Goal: Task Accomplishment & Management: Manage account settings

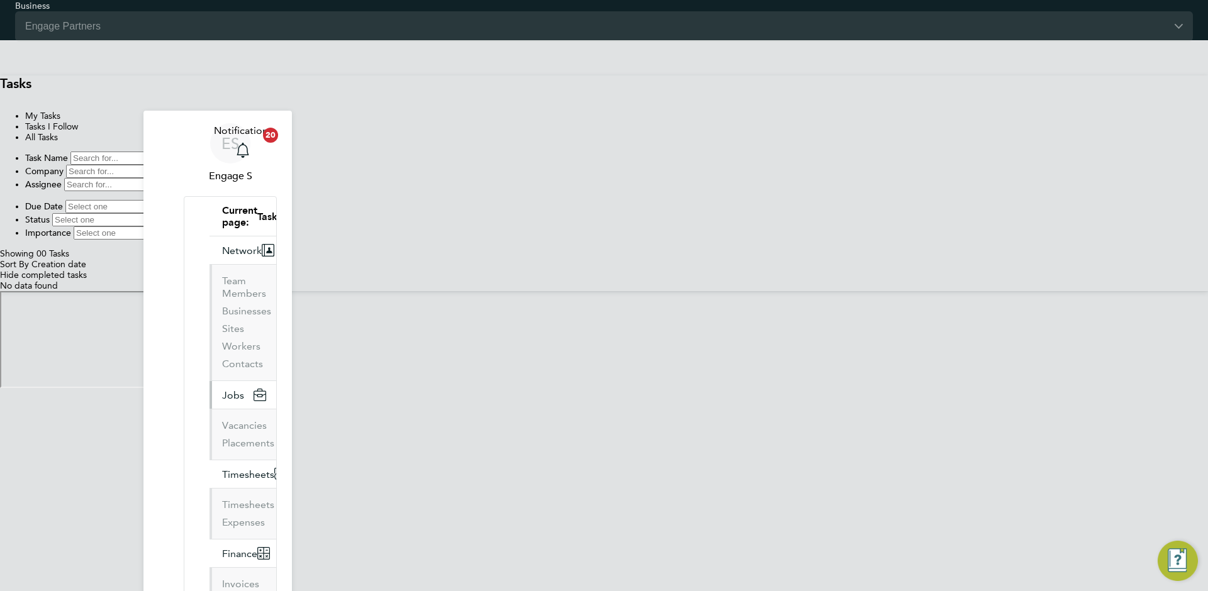
click at [209, 381] on button "Jobs" at bounding box center [242, 395] width 67 height 28
click at [638, 23] on input "Engage Partners" at bounding box center [604, 26] width 1178 height 30
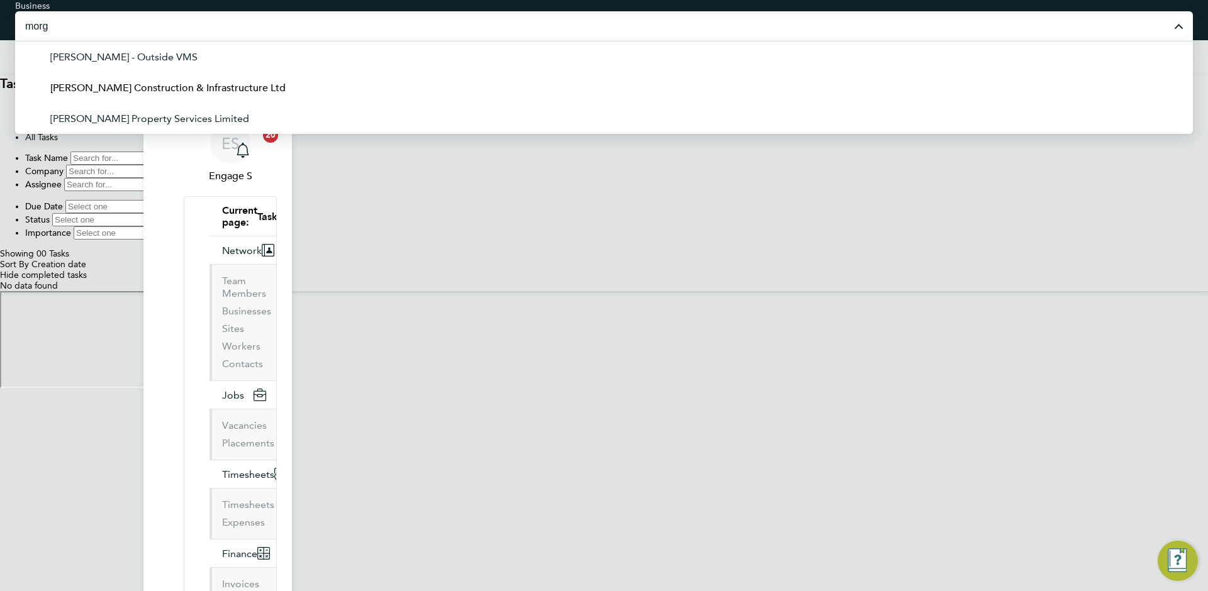
click at [286, 86] on span "[PERSON_NAME] Construction & Infrastructure Ltd" at bounding box center [167, 88] width 235 height 15
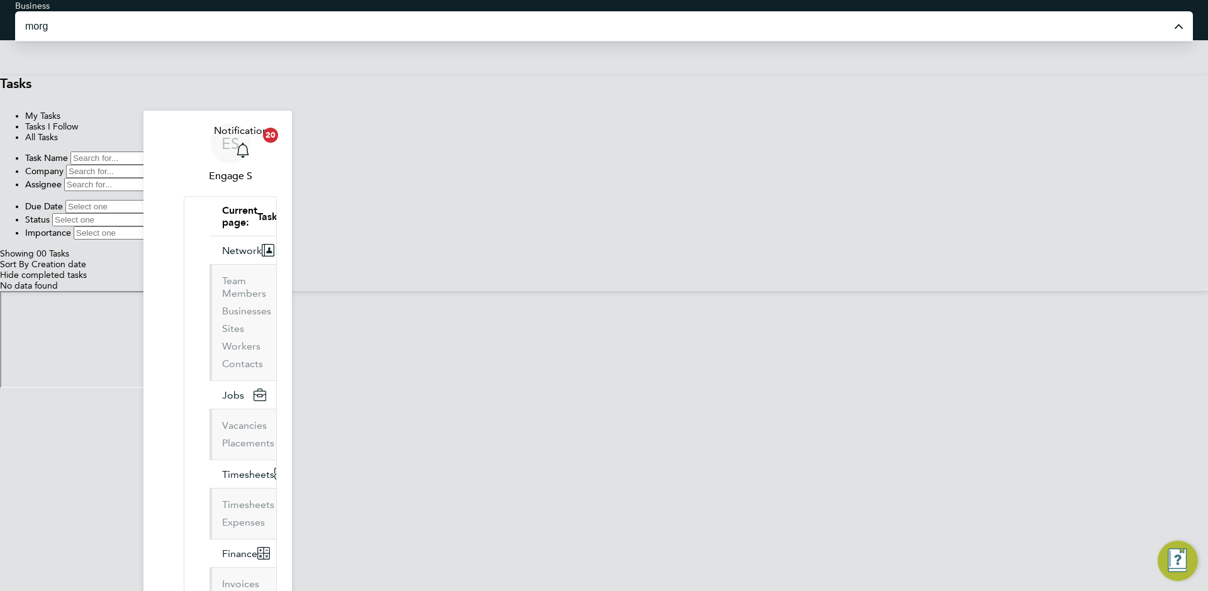
type input "[PERSON_NAME] Construction & Infrastructure Ltd"
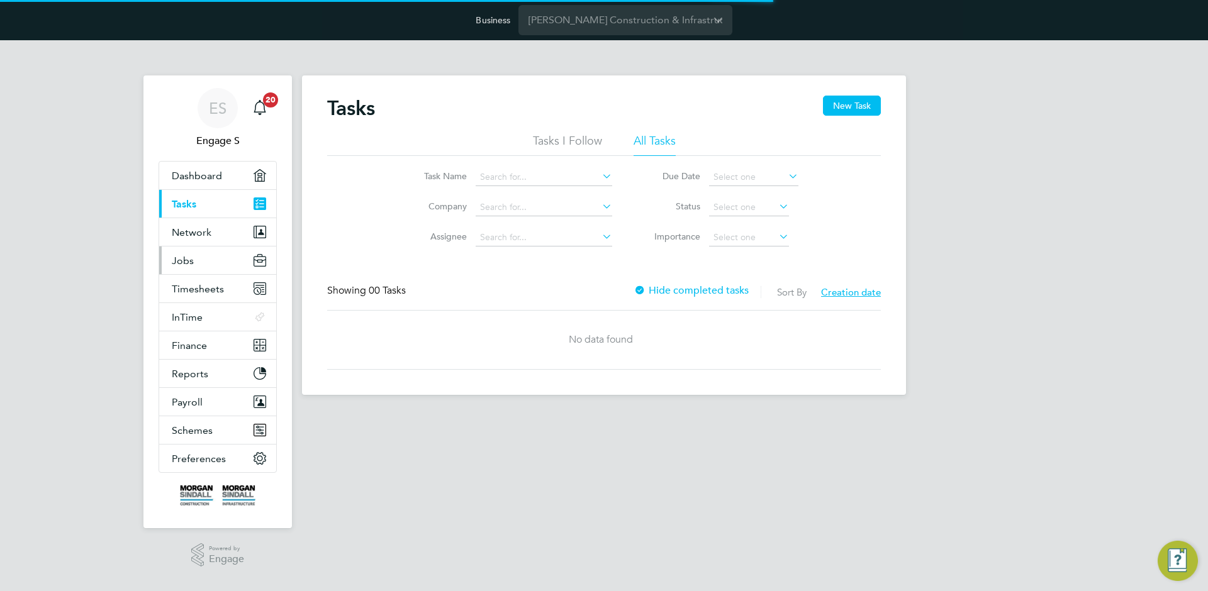
click at [213, 254] on button "Jobs" at bounding box center [217, 261] width 117 height 28
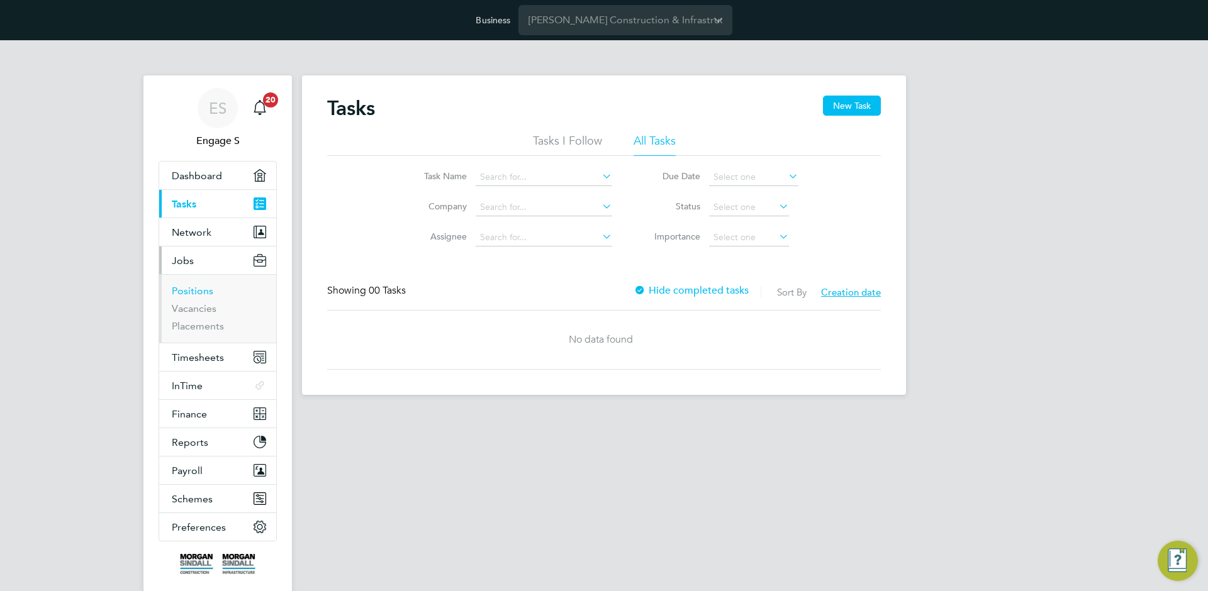
click at [195, 289] on link "Positions" at bounding box center [193, 291] width 42 height 12
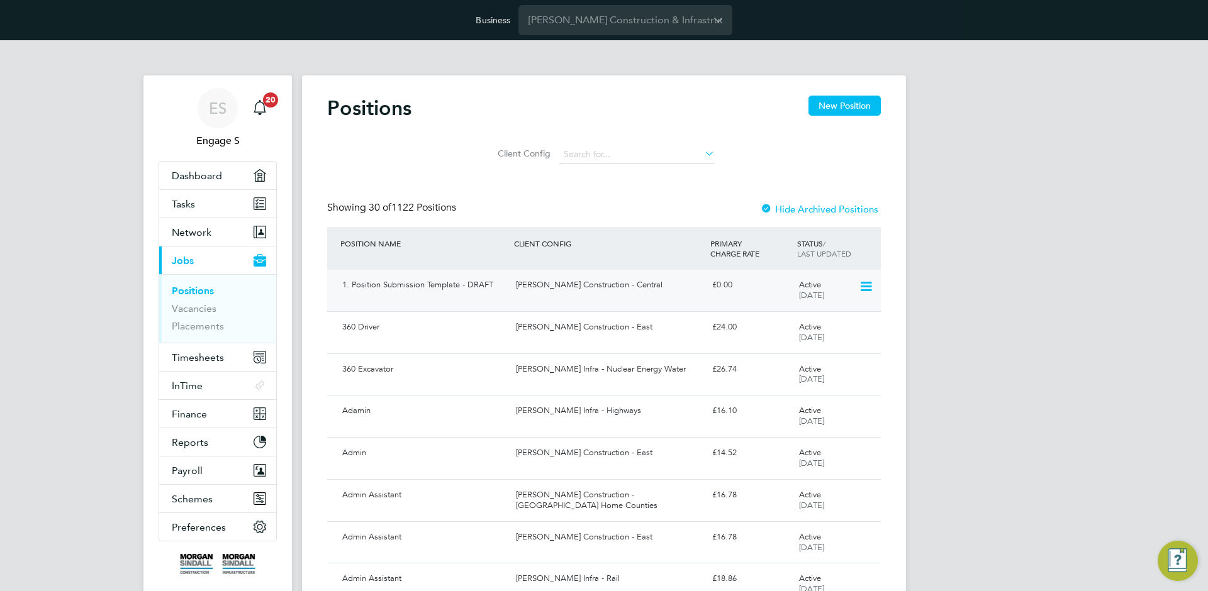
click at [522, 284] on div "[PERSON_NAME] Construction - Central" at bounding box center [609, 285] width 196 height 21
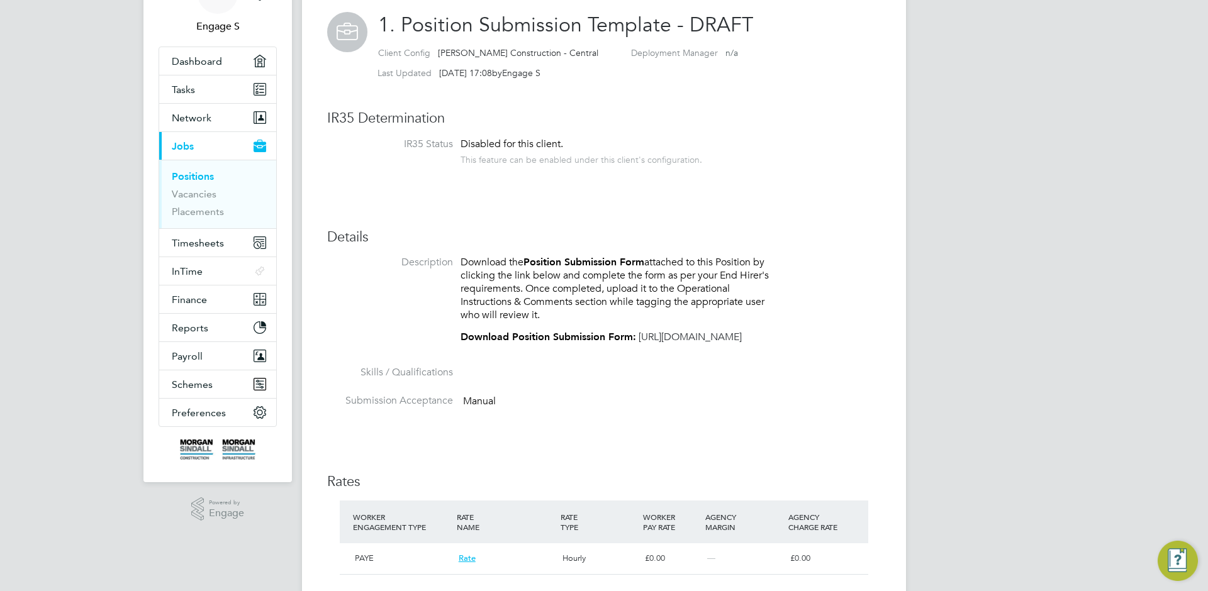
scroll to position [262, 0]
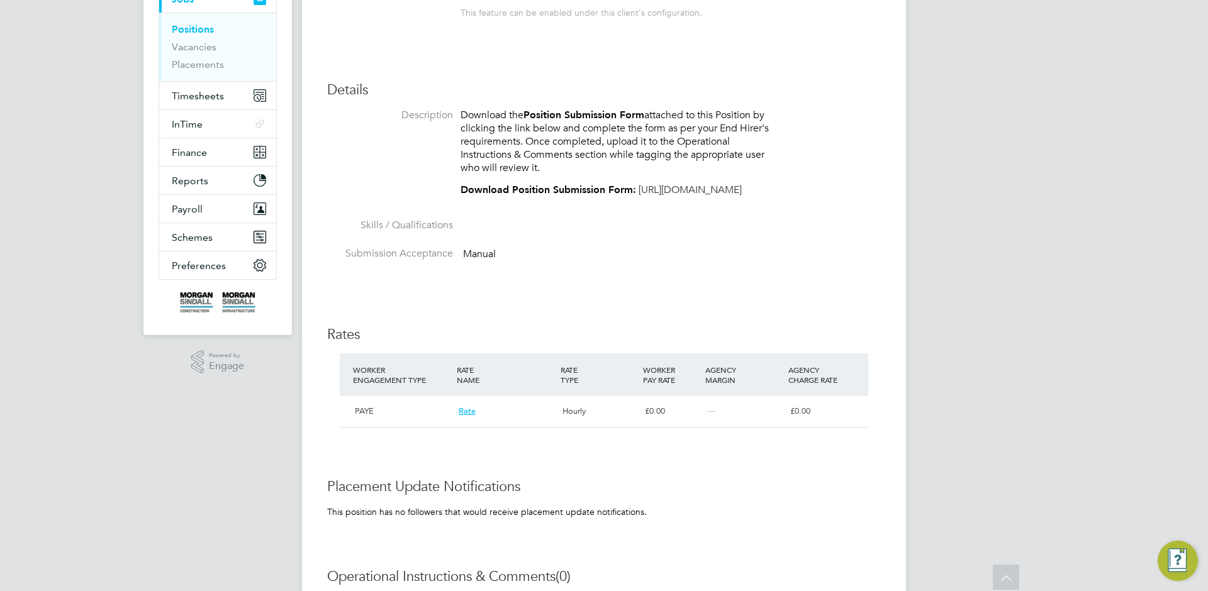
click at [936, 313] on div "ES Engage S Notifications 20 Applications: Dashboard Tasks Network Team Members…" at bounding box center [604, 297] width 1208 height 1036
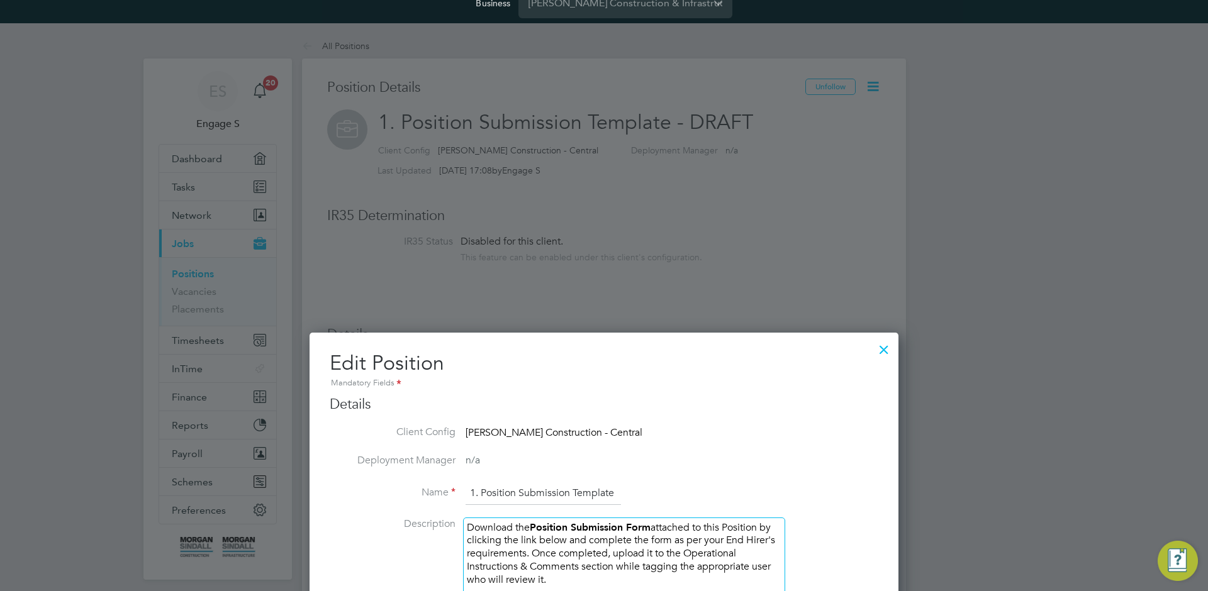
scroll to position [41, 0]
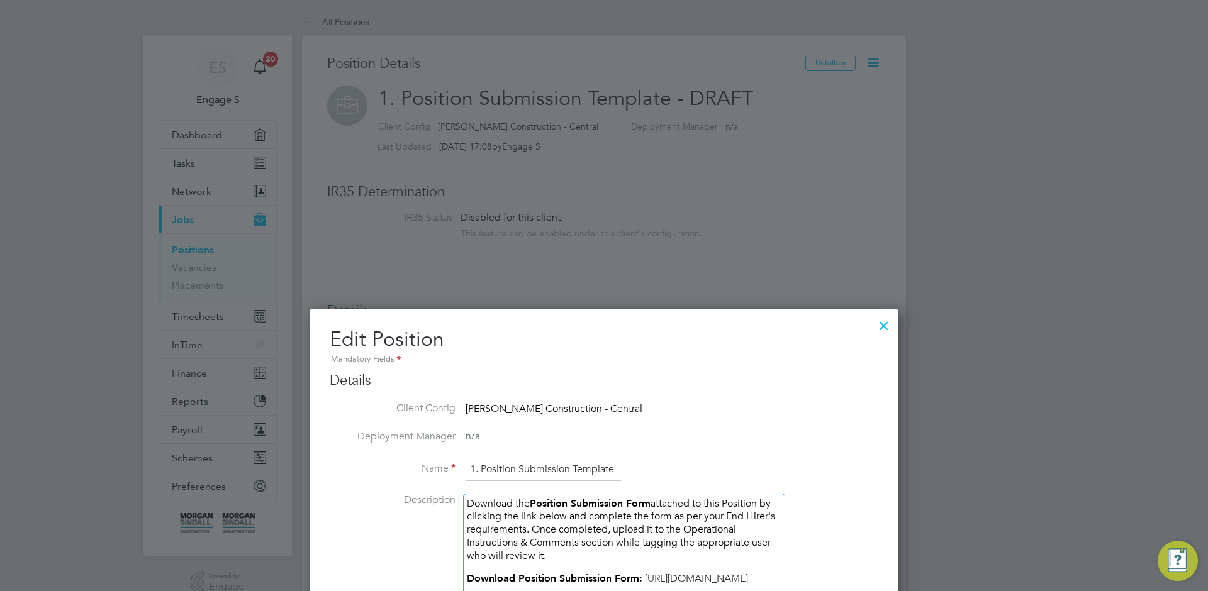
click at [885, 327] on div at bounding box center [884, 322] width 23 height 23
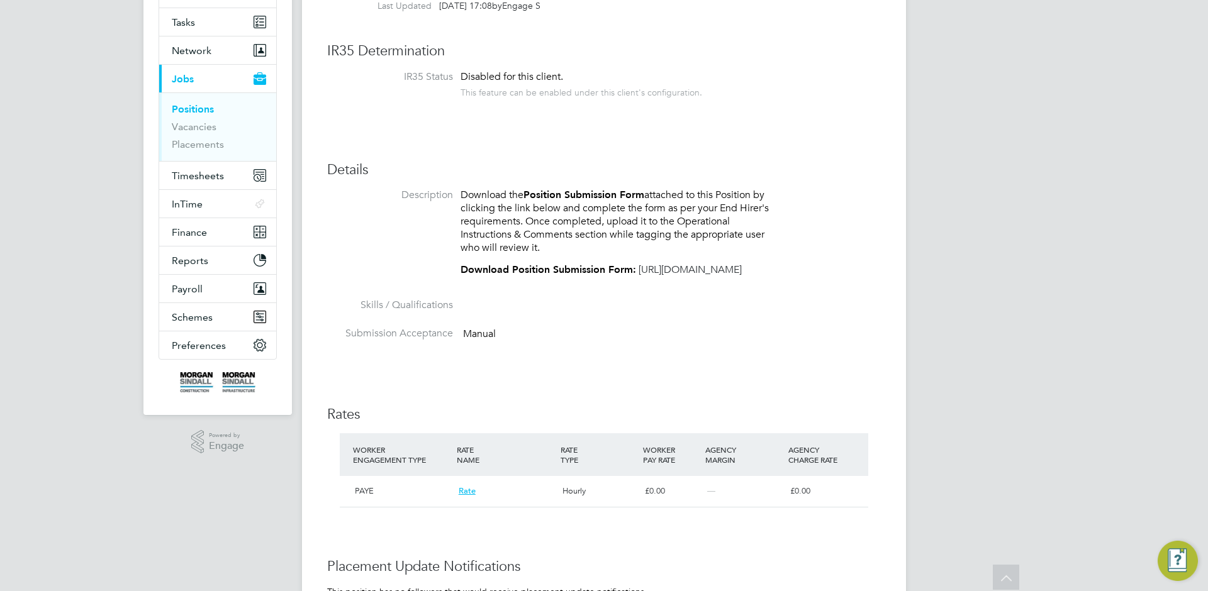
scroll to position [32, 0]
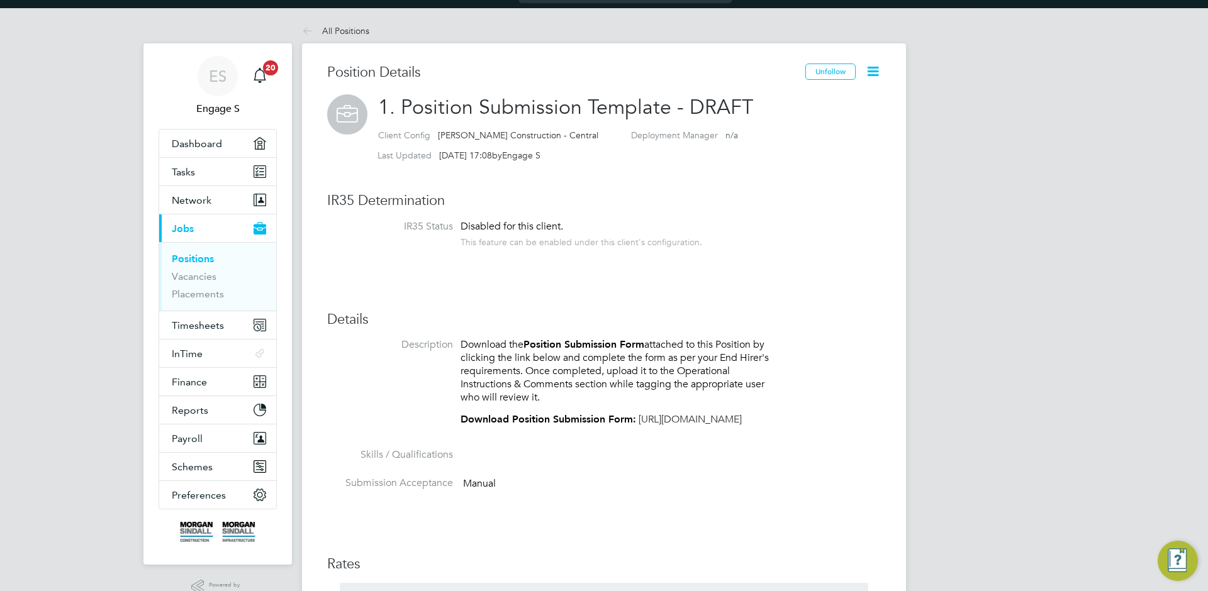
click at [197, 258] on link "Positions" at bounding box center [193, 259] width 42 height 12
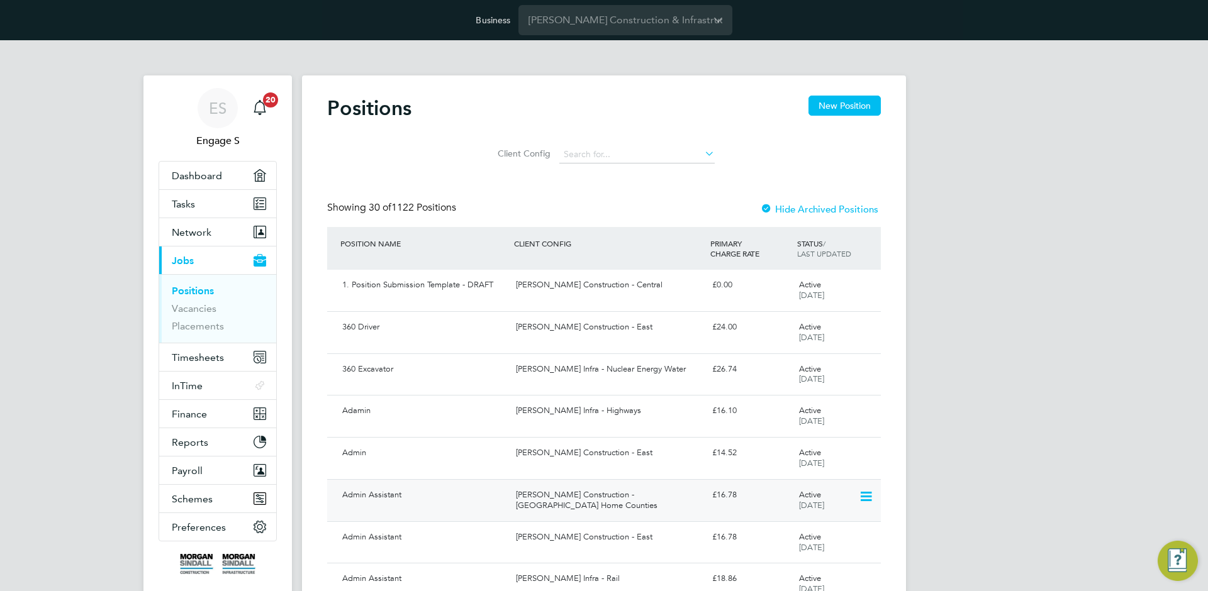
click at [674, 491] on div "[PERSON_NAME] Construction - [GEOGRAPHIC_DATA] Home Counties" at bounding box center [609, 500] width 196 height 31
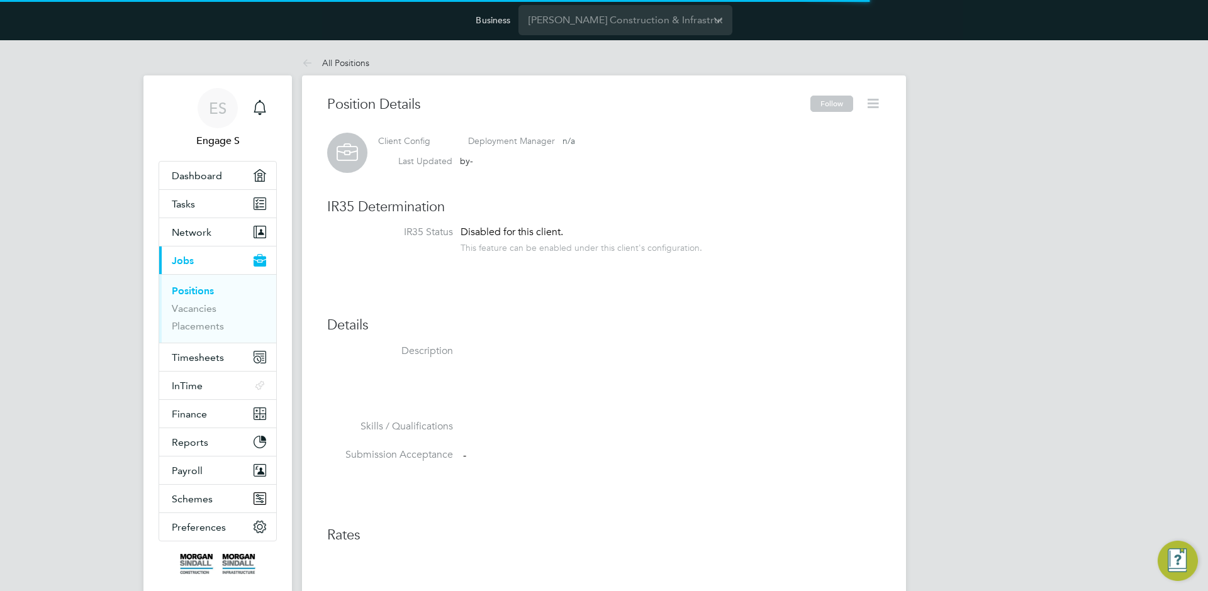
scroll to position [12, 178]
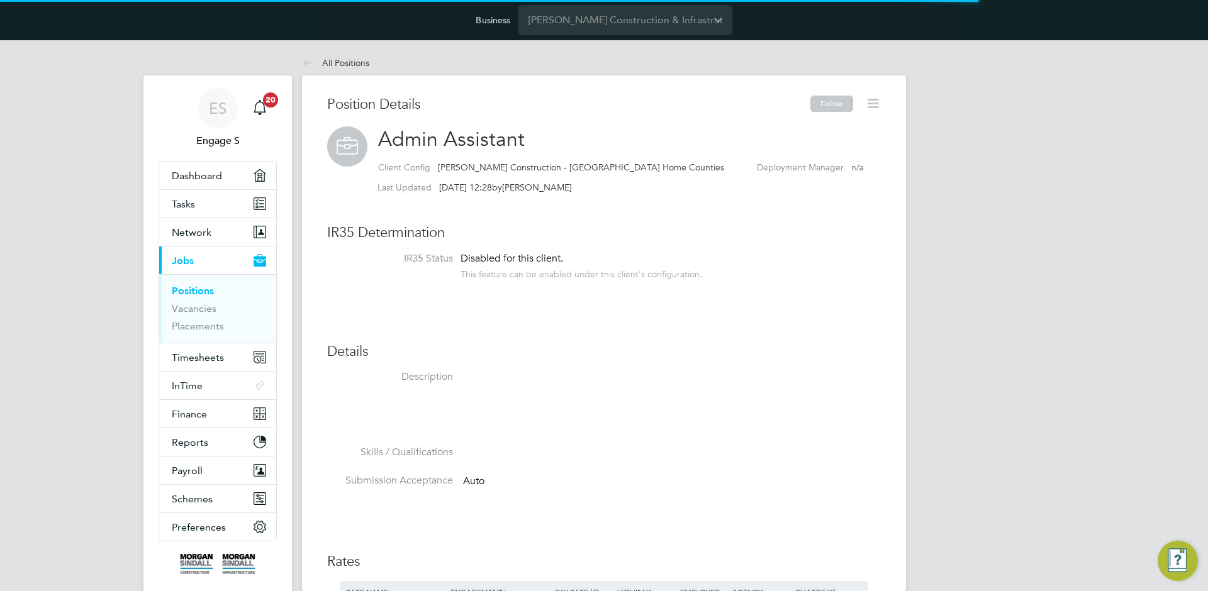
click at [980, 278] on div "ES Engage S Notifications 20 Applications: Dashboard Tasks Network Team Members…" at bounding box center [604, 536] width 1208 height 993
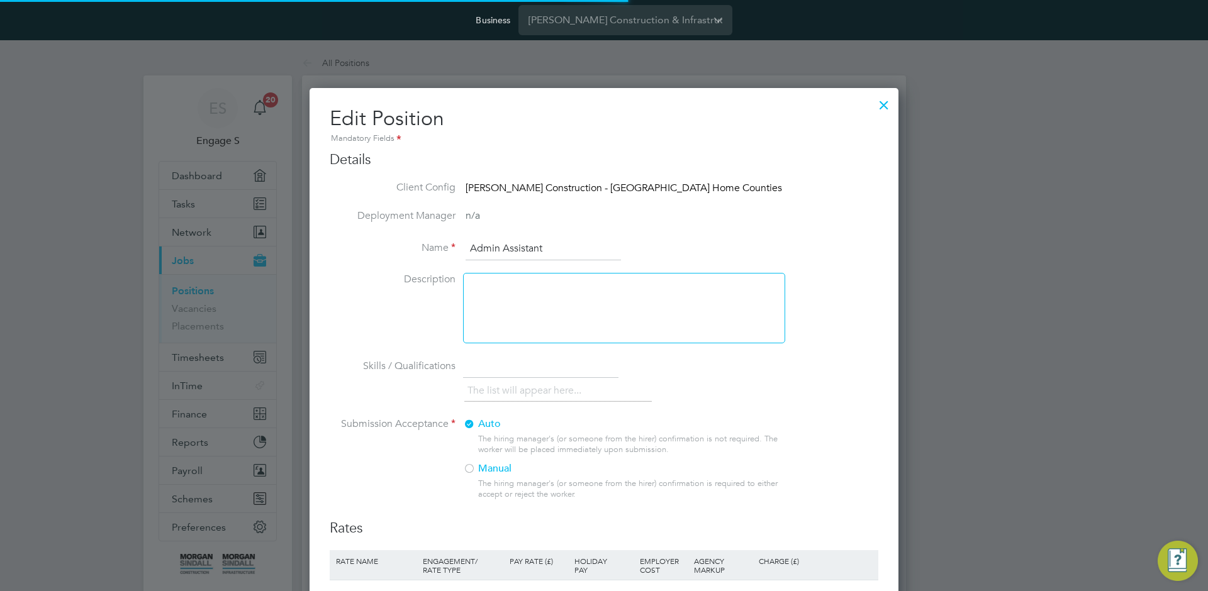
scroll to position [220, 0]
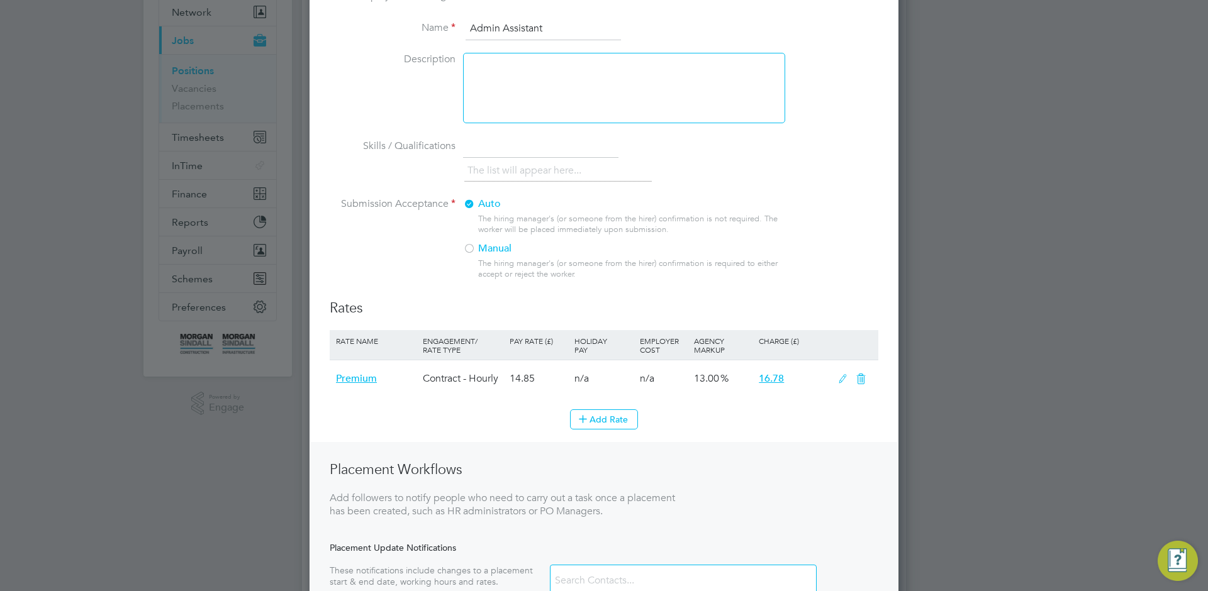
click at [840, 382] on icon at bounding box center [843, 379] width 16 height 10
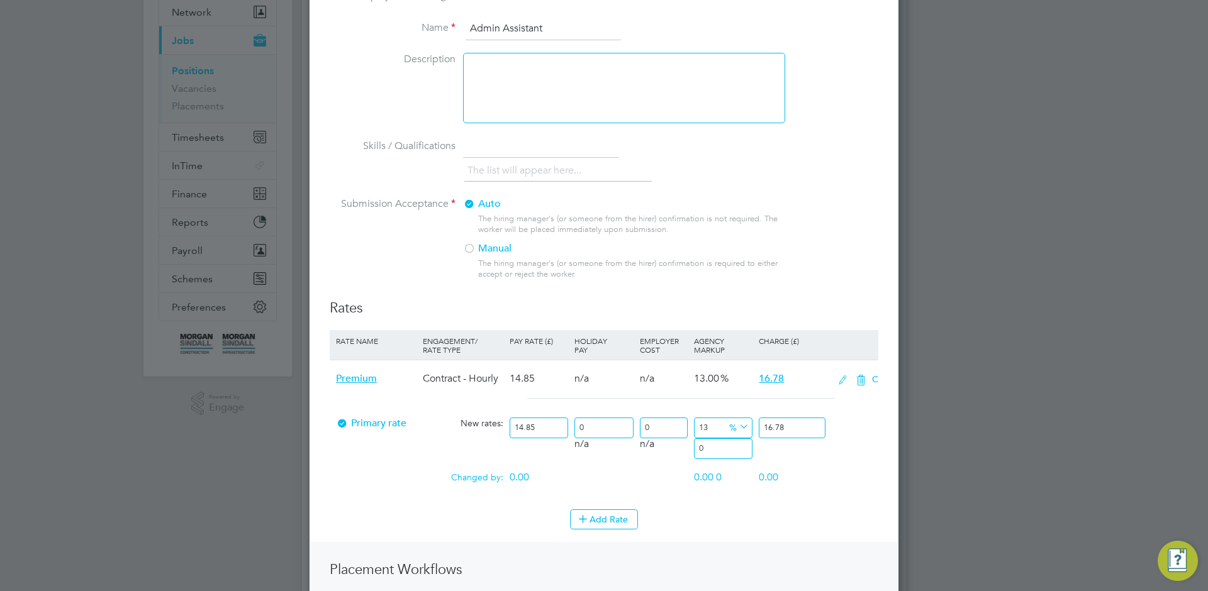
scroll to position [897, 589]
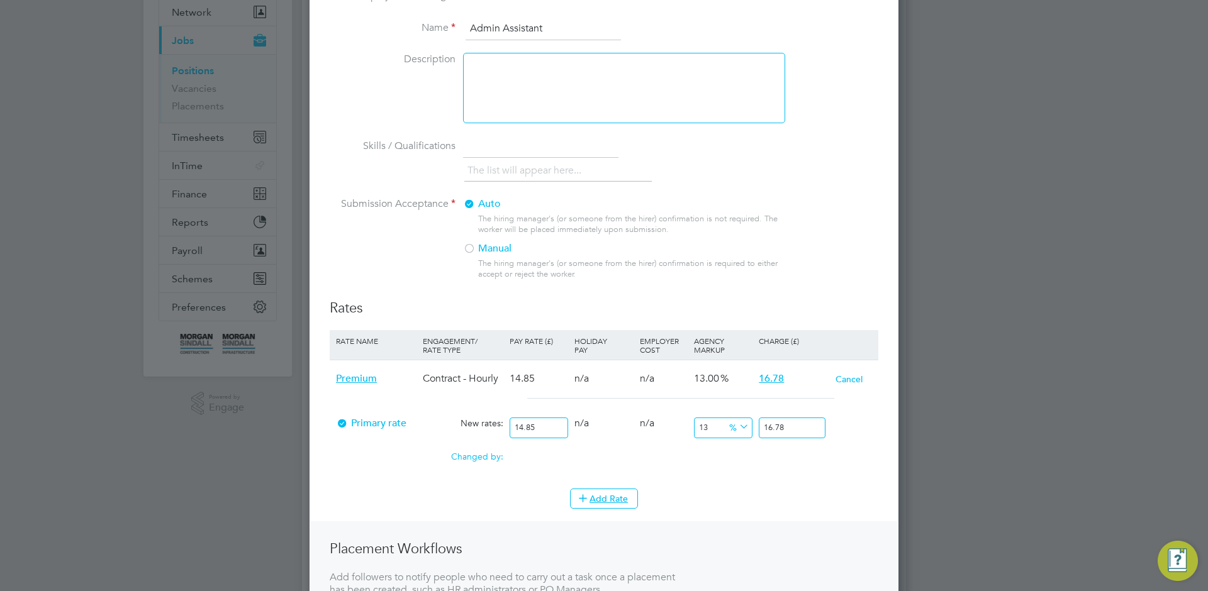
drag, startPoint x: 625, startPoint y: 498, endPoint x: 590, endPoint y: 373, distance: 129.4
click at [625, 498] on button "Add Rate" at bounding box center [604, 499] width 68 height 20
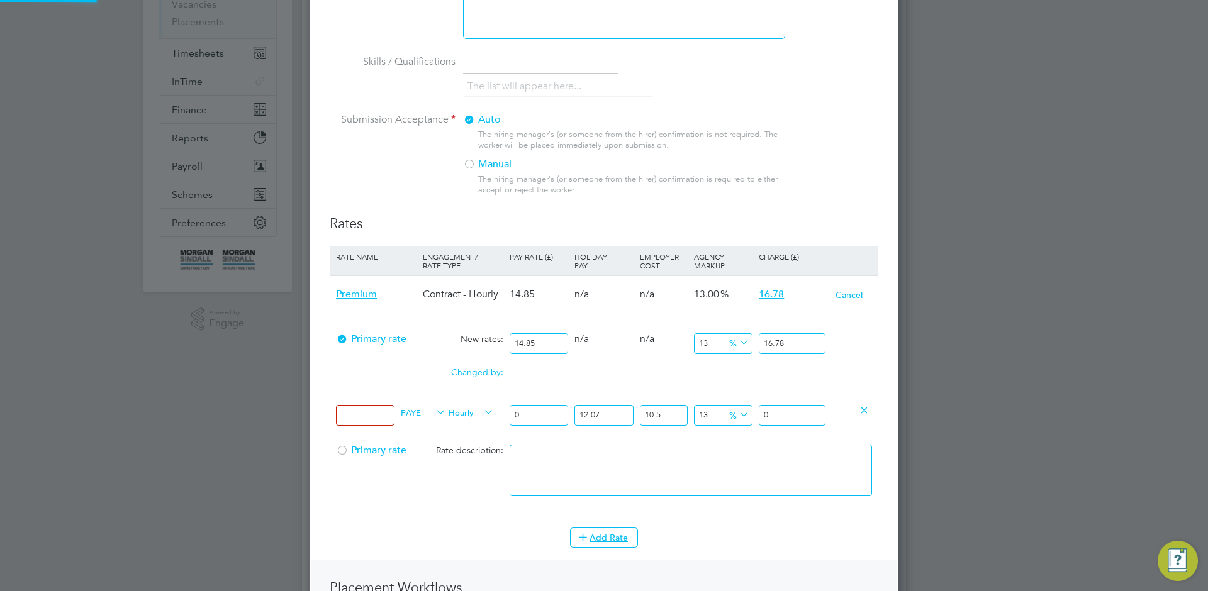
scroll to position [423, 0]
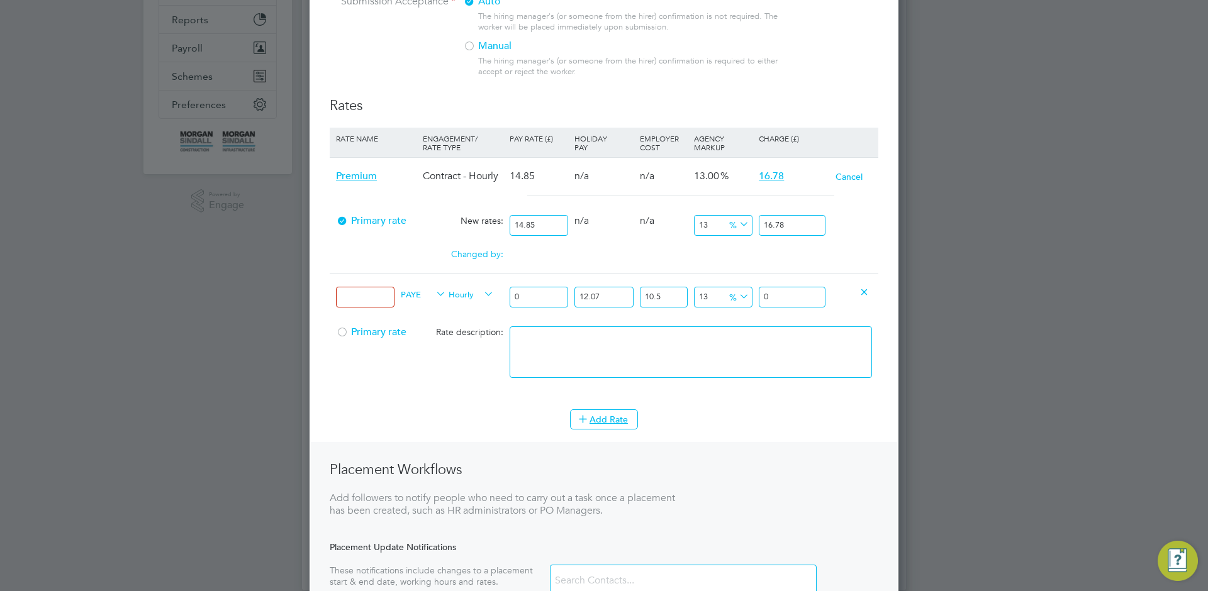
click at [380, 304] on input at bounding box center [365, 297] width 59 height 21
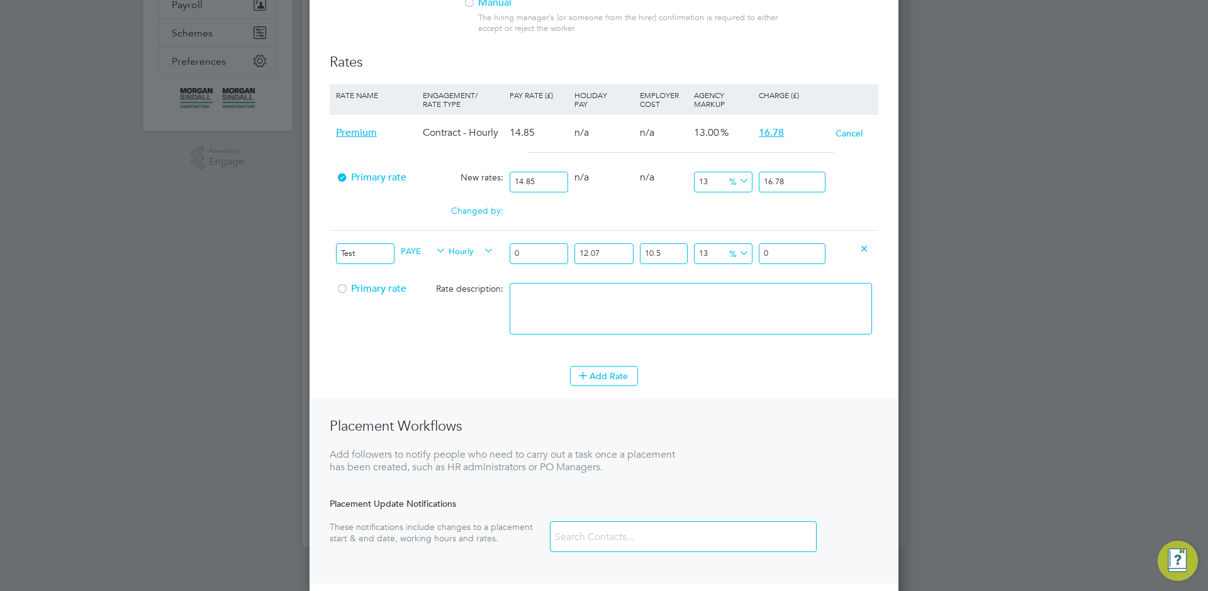
scroll to position [516, 0]
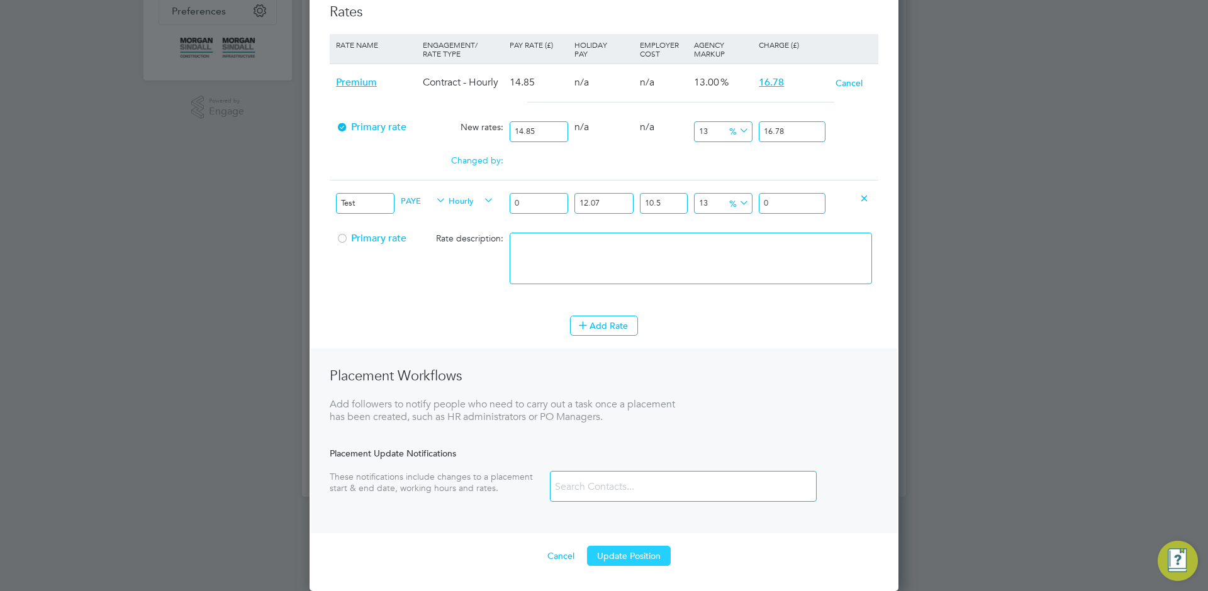
type input "Test"
click at [628, 556] on button "Update Position" at bounding box center [629, 556] width 84 height 20
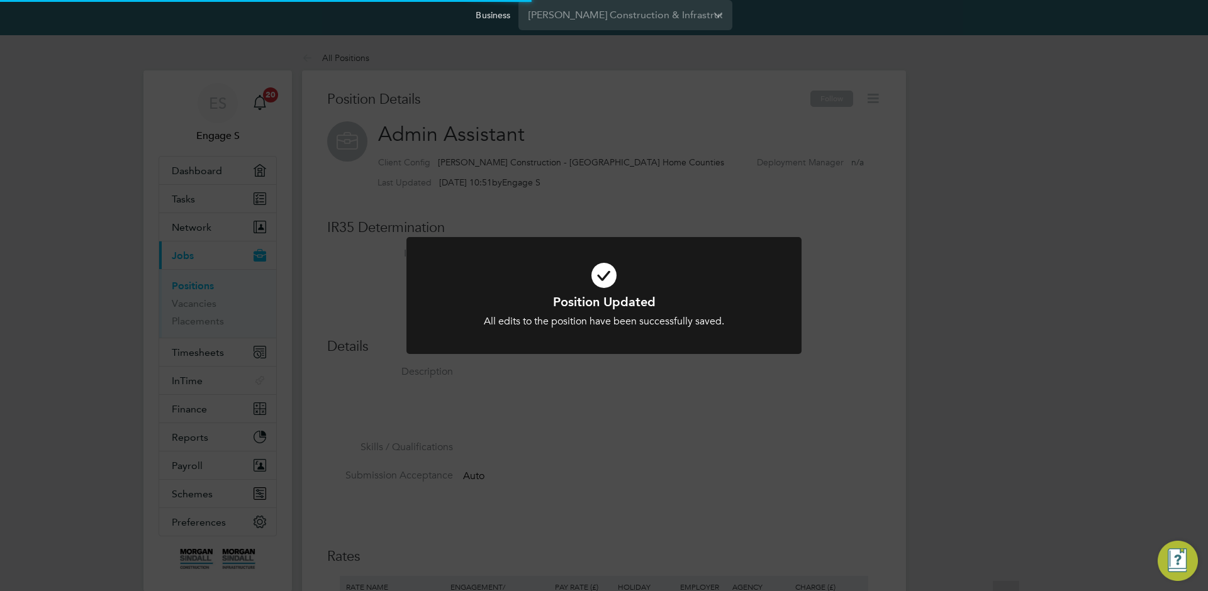
scroll to position [12, 191]
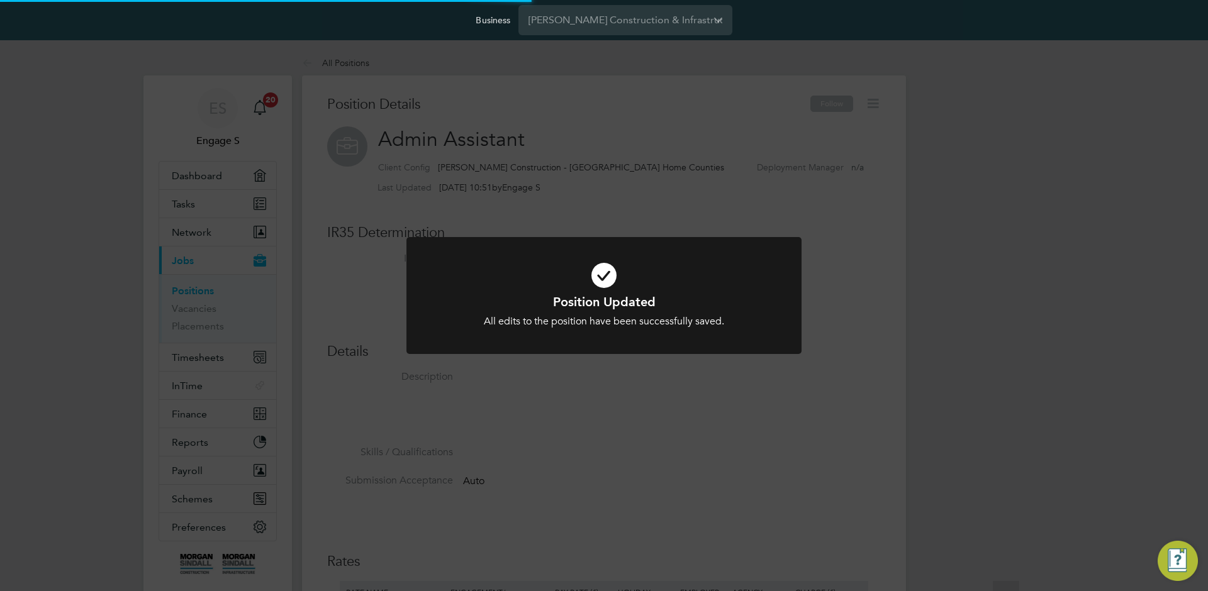
click at [981, 411] on div "Position Updated All edits to the position have been successfully saved. Cancel…" at bounding box center [604, 295] width 1208 height 591
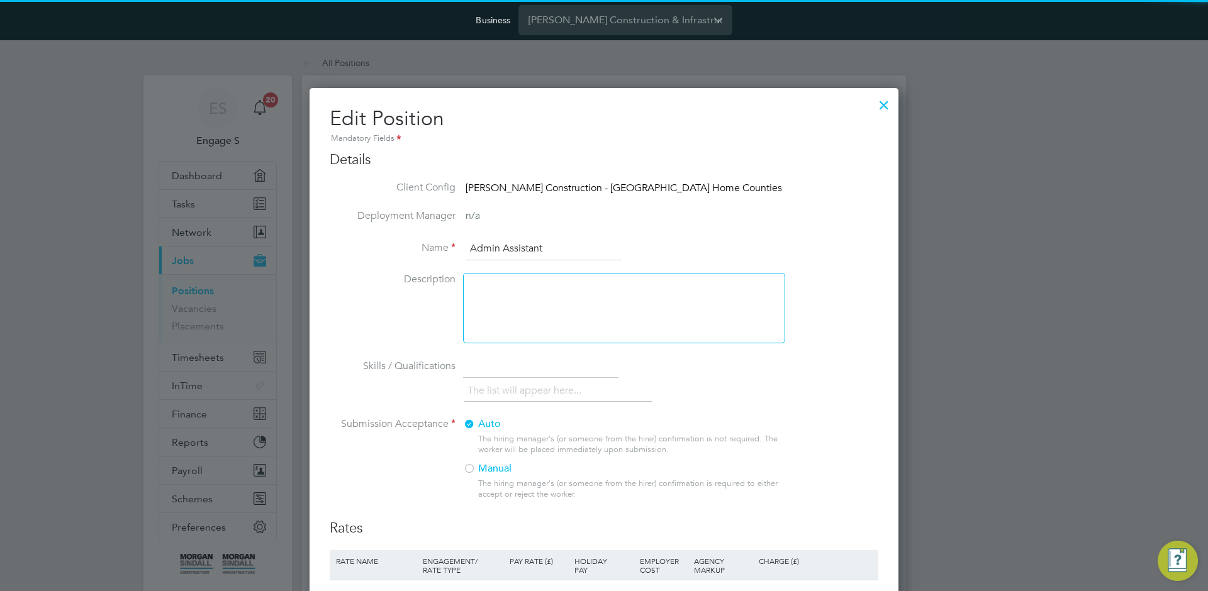
scroll to position [0, 0]
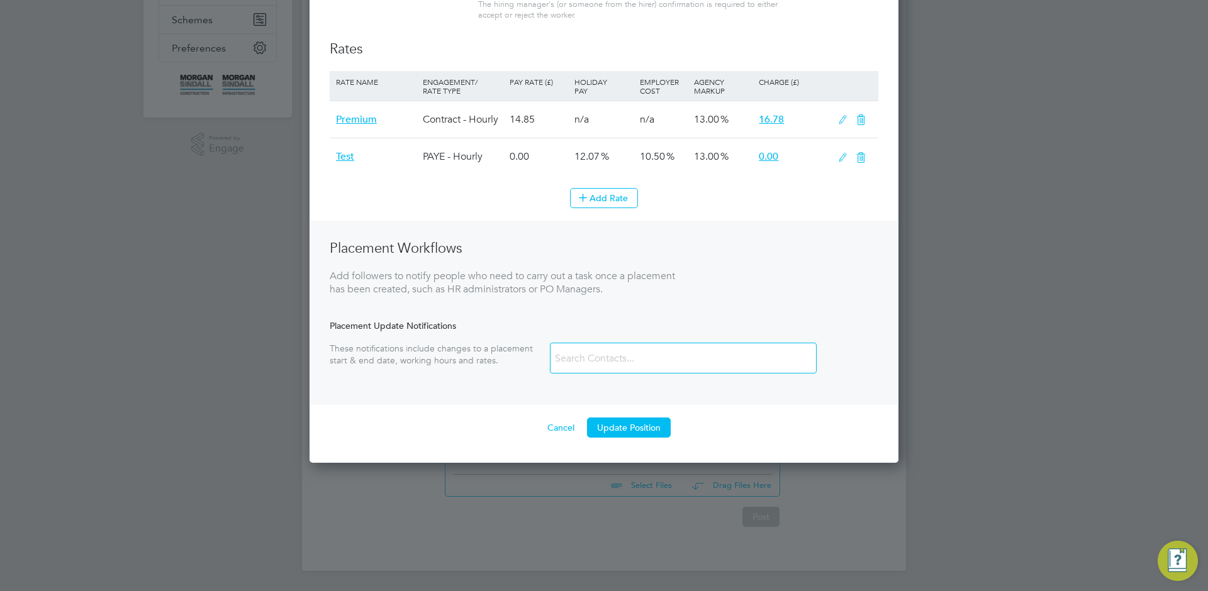
click at [840, 158] on icon at bounding box center [843, 158] width 16 height 10
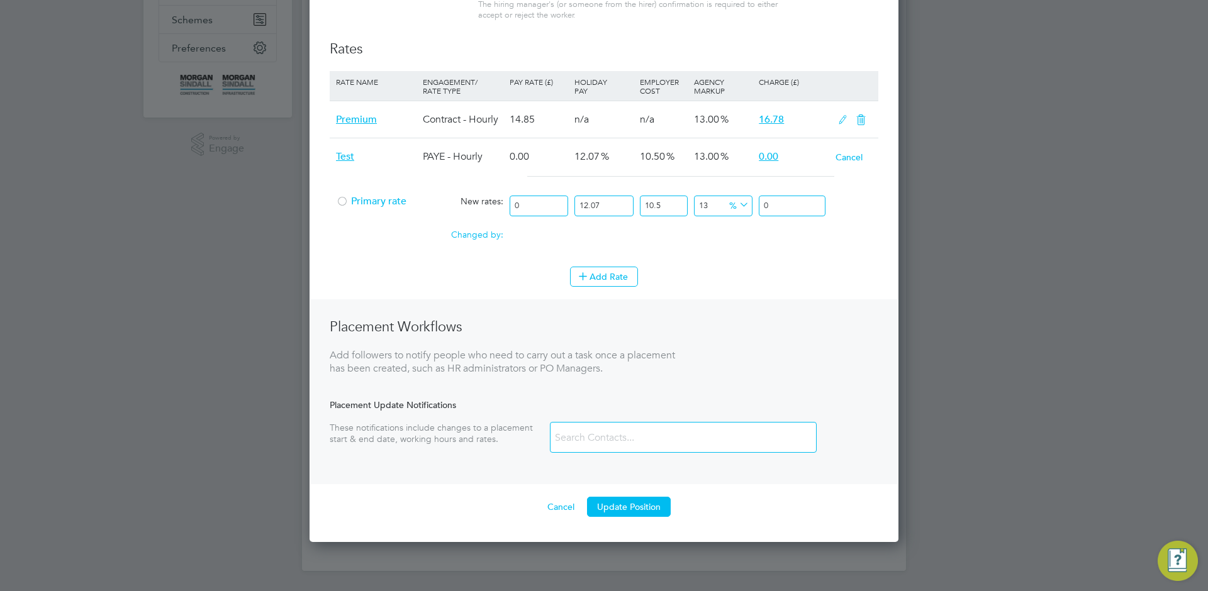
click at [837, 117] on icon at bounding box center [843, 120] width 16 height 10
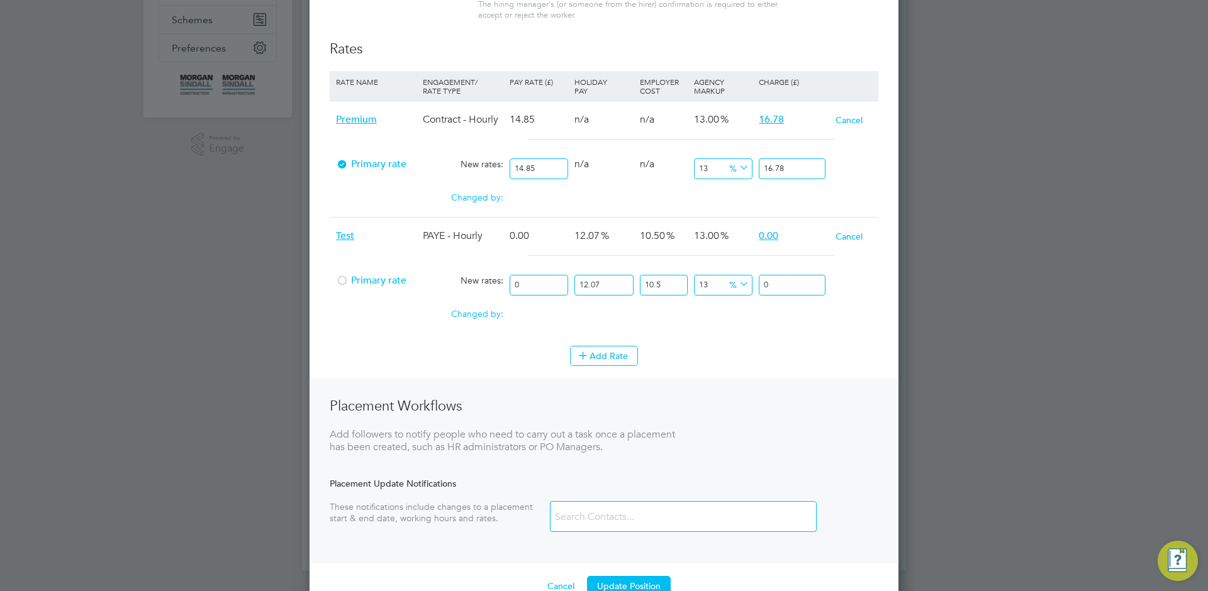
click at [360, 272] on div "Primary rate" at bounding box center [376, 281] width 87 height 24
click at [350, 277] on span "Primary rate" at bounding box center [371, 280] width 70 height 13
click at [633, 581] on button "Update Position" at bounding box center [629, 586] width 84 height 20
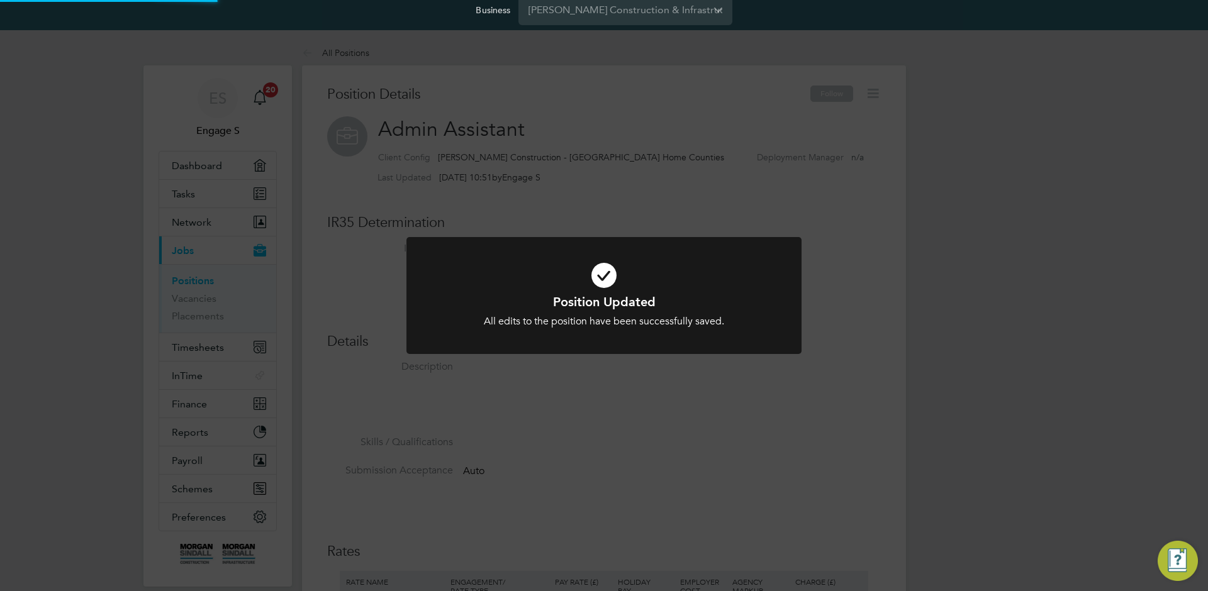
click at [1052, 300] on div "Position Updated All edits to the position have been successfully saved. Cancel…" at bounding box center [604, 295] width 1208 height 591
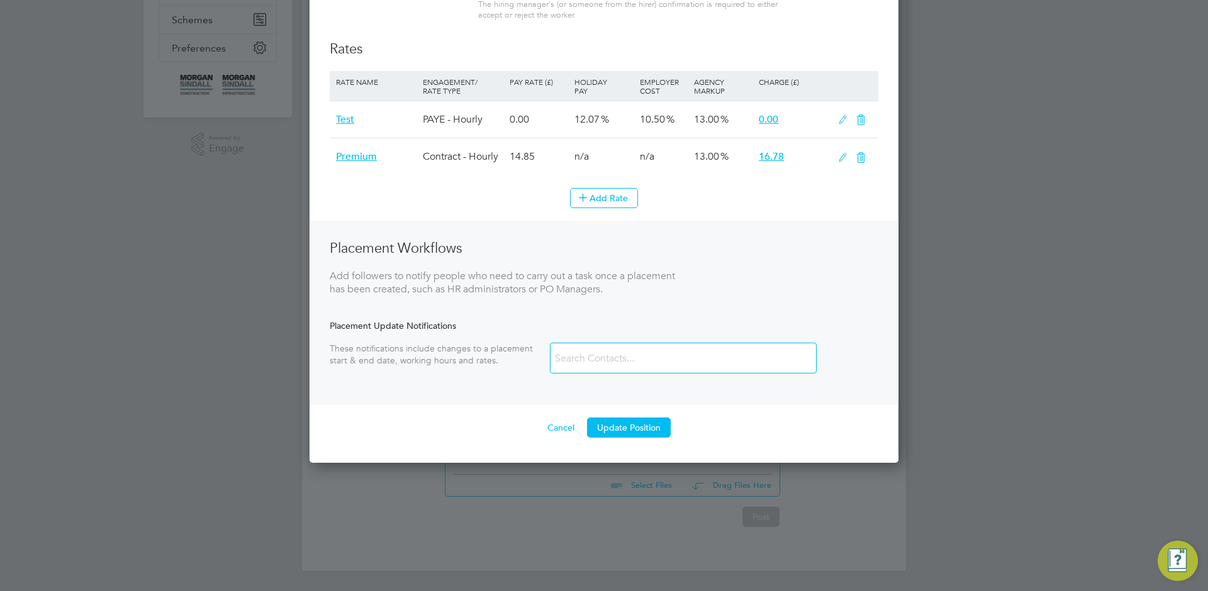
click at [839, 162] on icon at bounding box center [843, 158] width 16 height 10
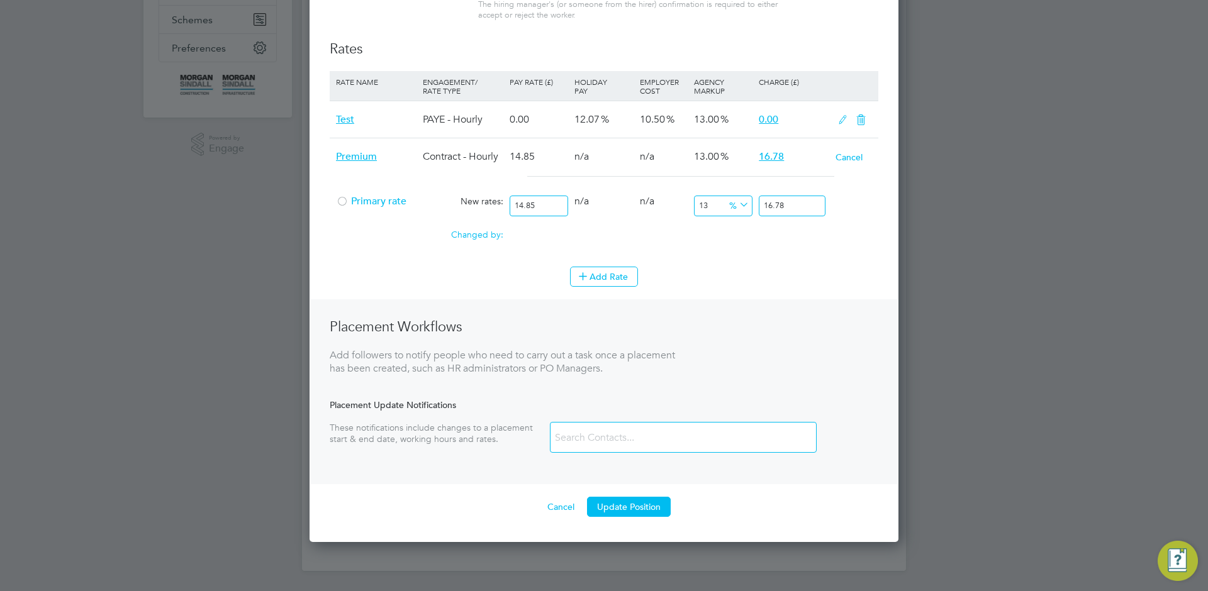
click at [835, 117] on icon at bounding box center [843, 120] width 16 height 10
